Goal: Task Accomplishment & Management: Manage account settings

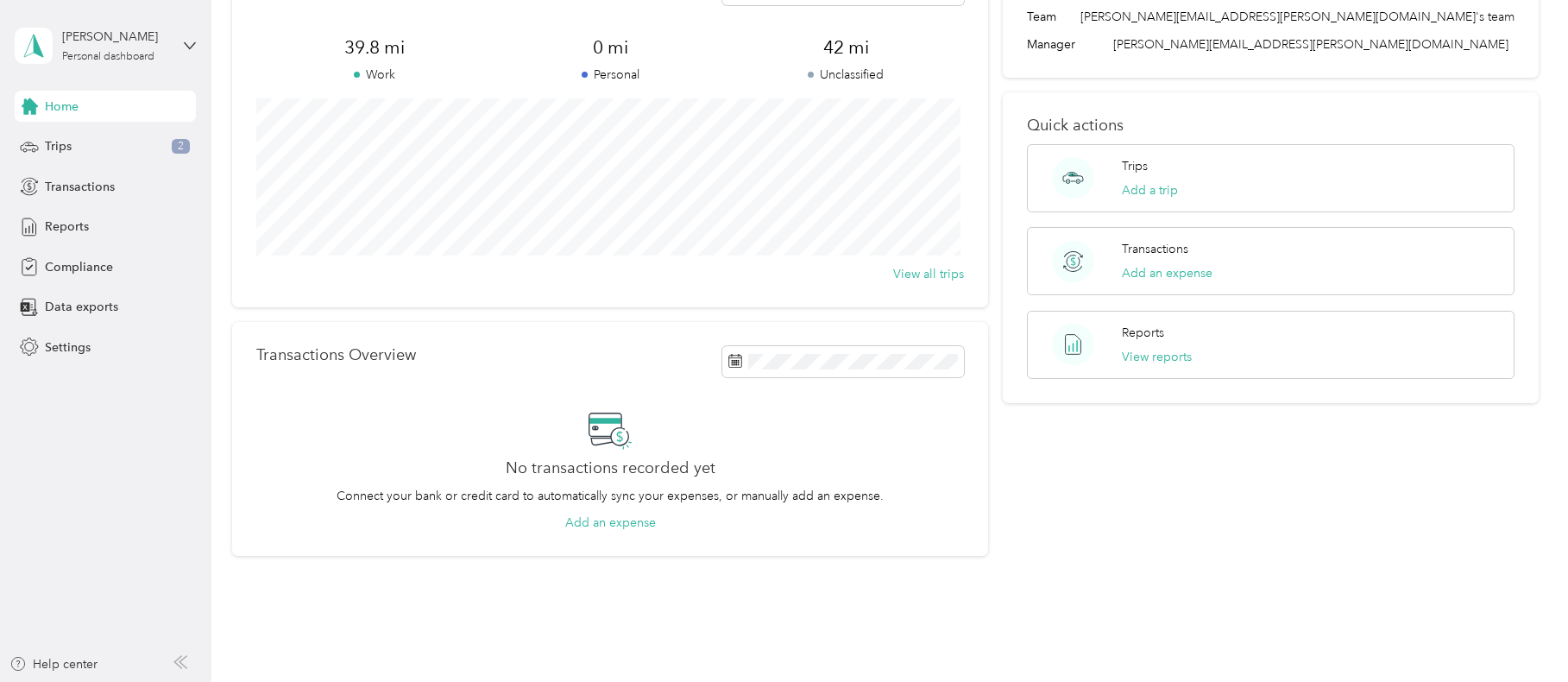
scroll to position [86, 0]
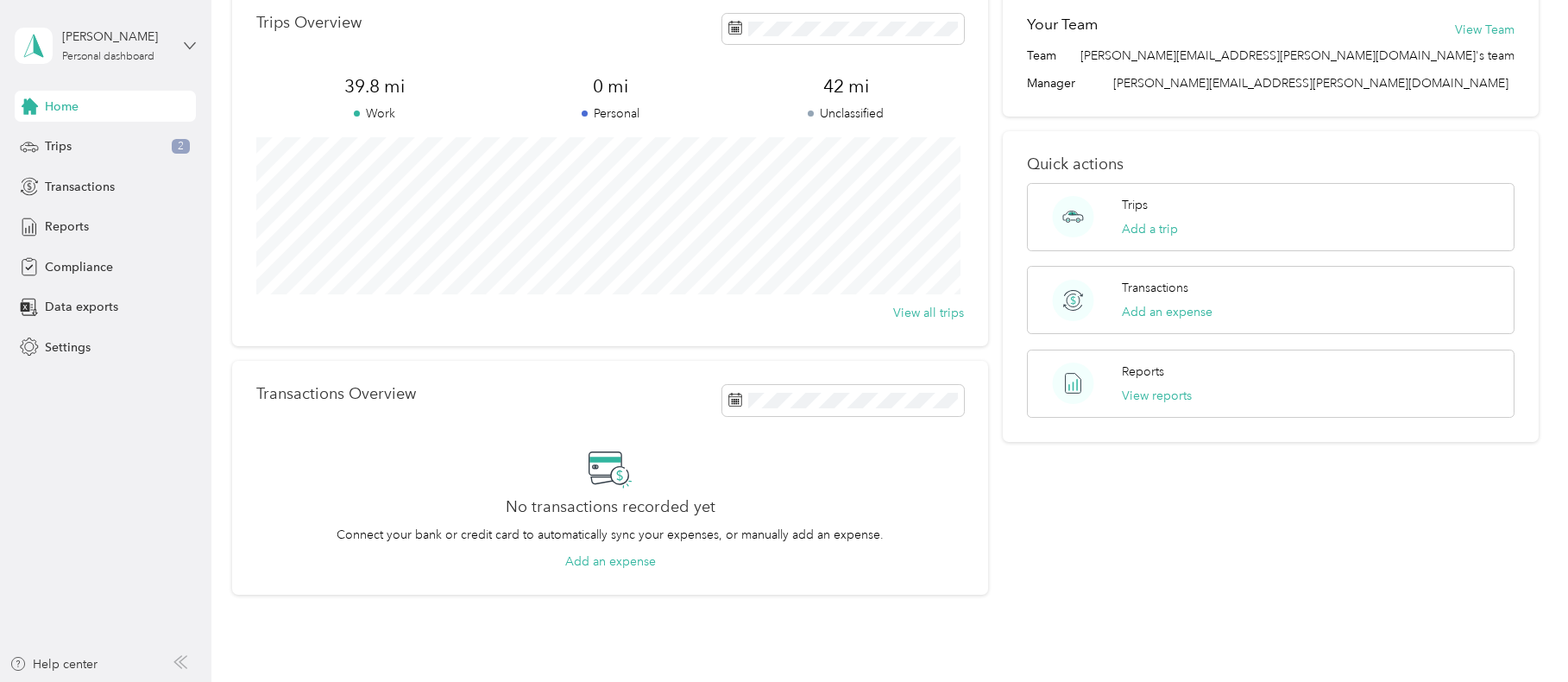
click at [191, 49] on icon at bounding box center [190, 45] width 10 height 6
click at [126, 422] on aside "[PERSON_NAME] Personal dashboard Home Trips 2 Transactions Reports Compliance D…" at bounding box center [105, 341] width 212 height 682
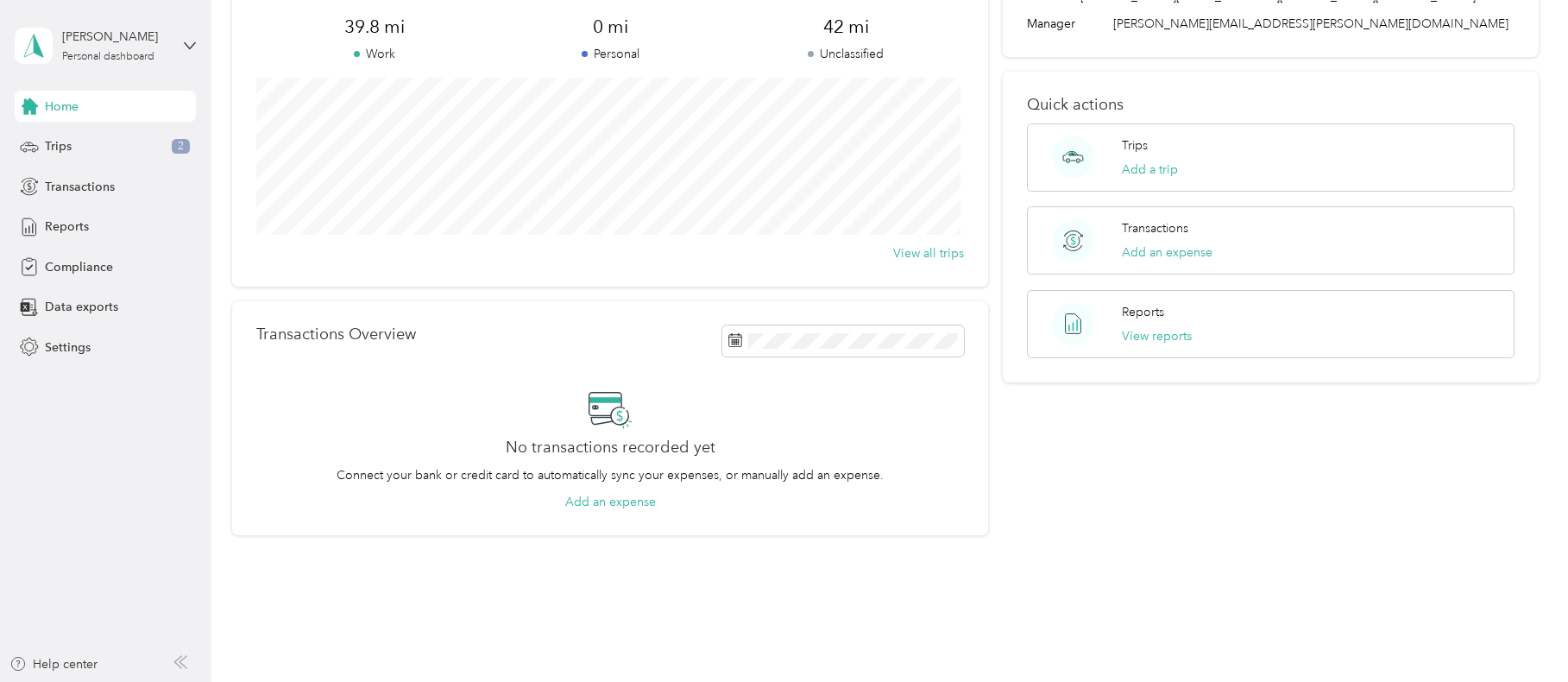
scroll to position [178, 0]
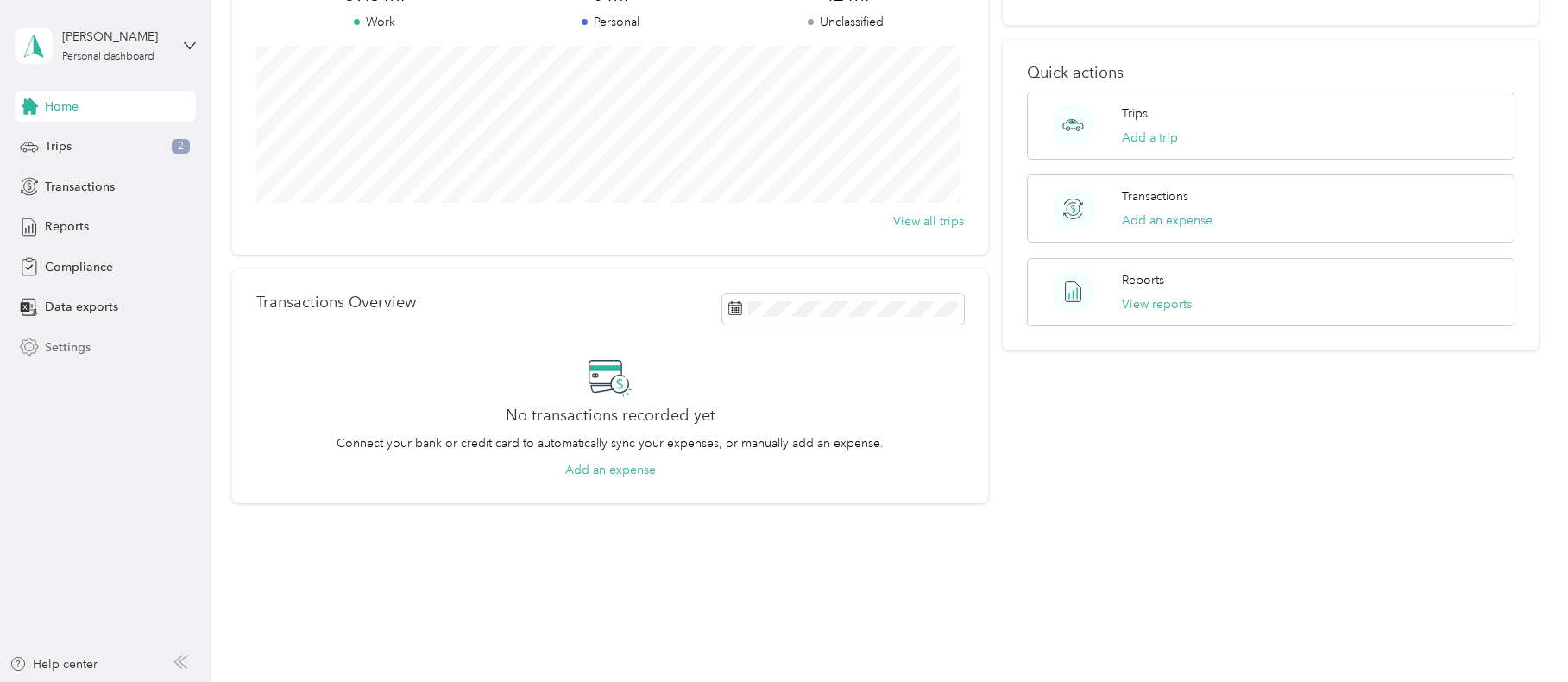
click at [67, 344] on span "Settings" at bounding box center [68, 347] width 46 height 18
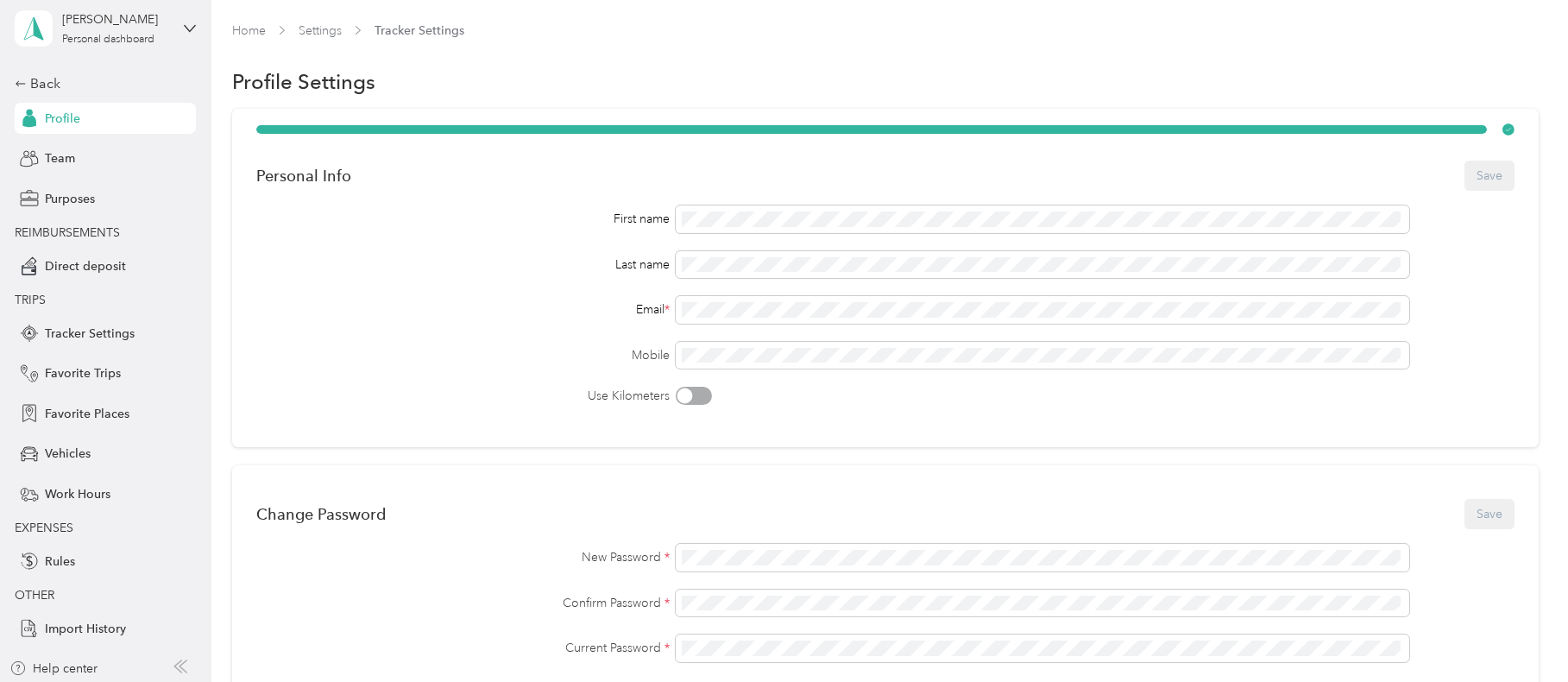
scroll to position [22, 0]
click at [57, 154] on span "Team" at bounding box center [60, 154] width 30 height 18
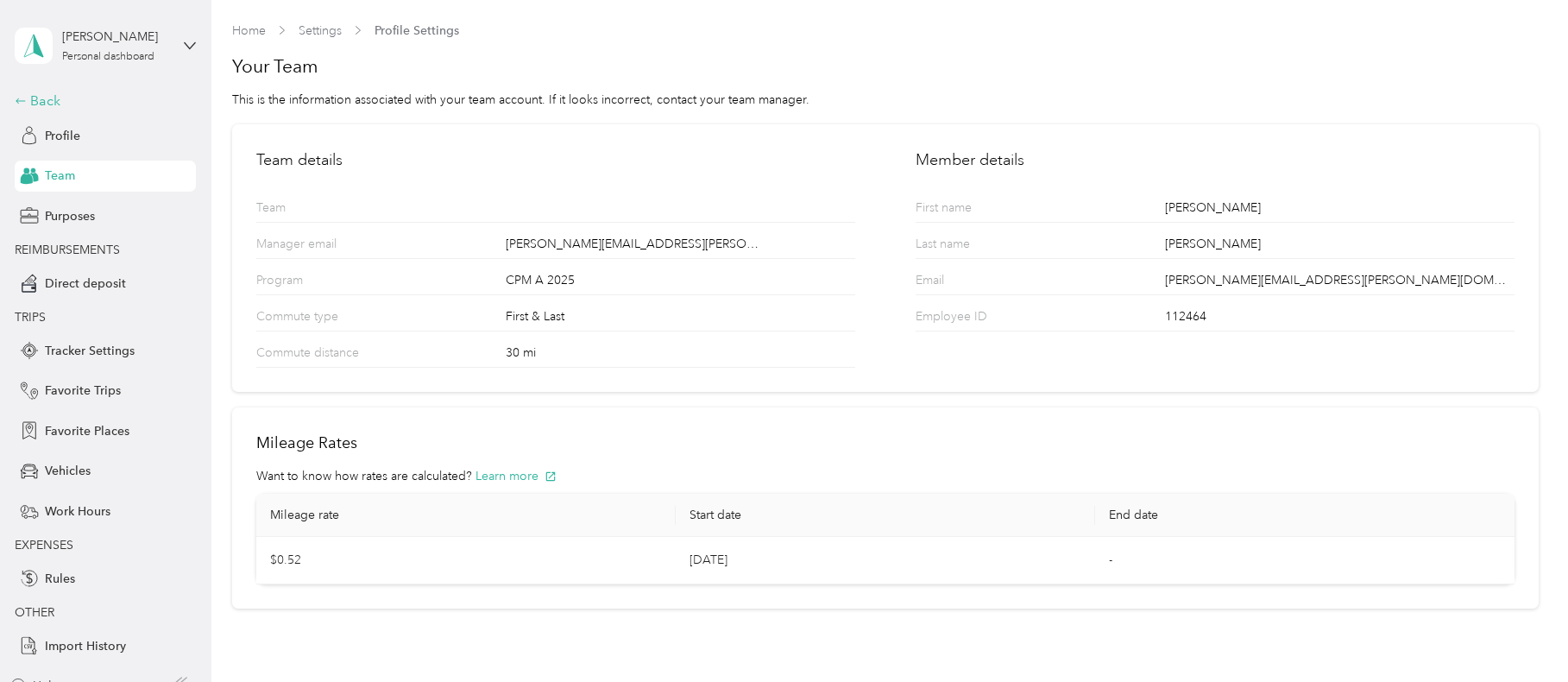
click at [24, 101] on div "Back" at bounding box center [101, 101] width 172 height 21
